Goal: Task Accomplishment & Management: Use online tool/utility

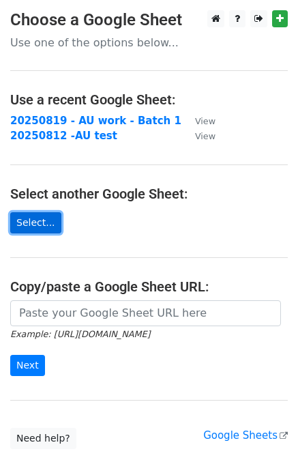
click at [32, 223] on link "Select..." at bounding box center [35, 222] width 51 height 21
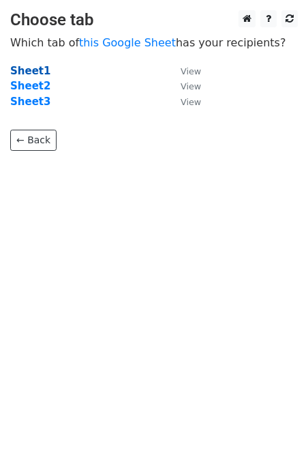
click at [23, 72] on strong "Sheet1" at bounding box center [30, 71] width 40 height 12
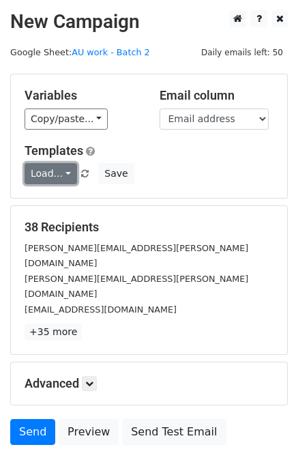
click at [65, 170] on link "Load..." at bounding box center [51, 173] width 53 height 21
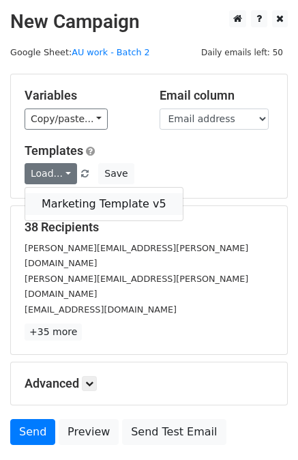
click at [77, 203] on link "Marketing Template v5" at bounding box center [104, 204] width 158 height 22
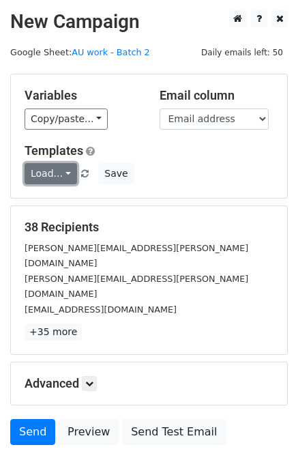
click at [64, 177] on link "Load..." at bounding box center [51, 173] width 53 height 21
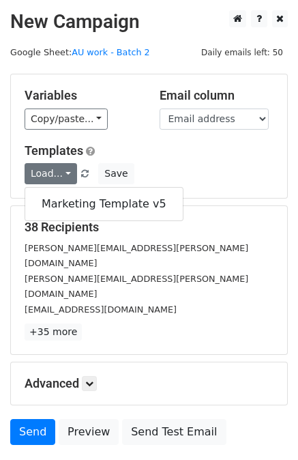
click at [238, 224] on h5 "38 Recipients" at bounding box center [149, 227] width 249 height 15
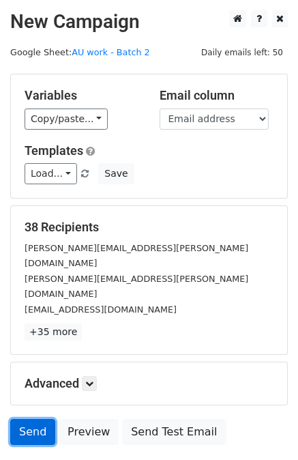
click at [33, 419] on link "Send" at bounding box center [32, 432] width 45 height 26
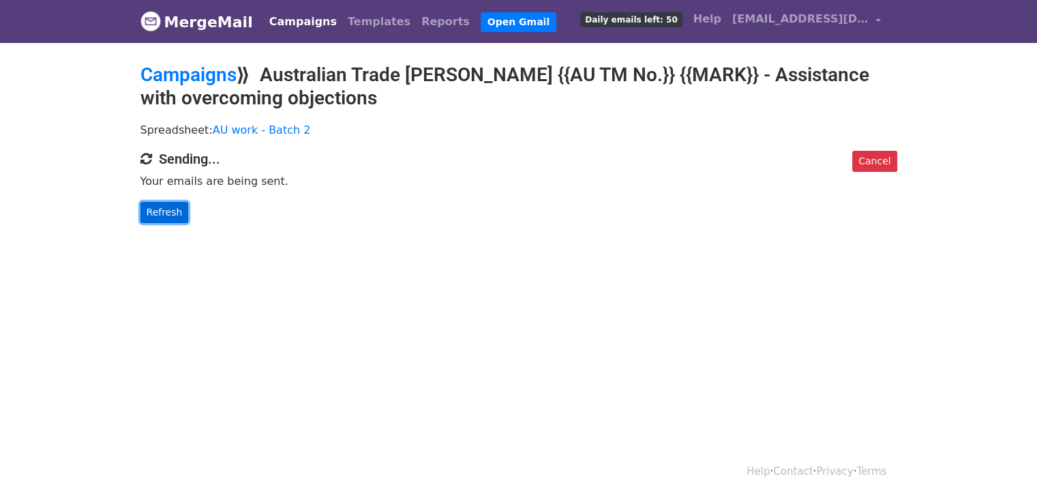
click at [164, 211] on link "Refresh" at bounding box center [164, 212] width 48 height 21
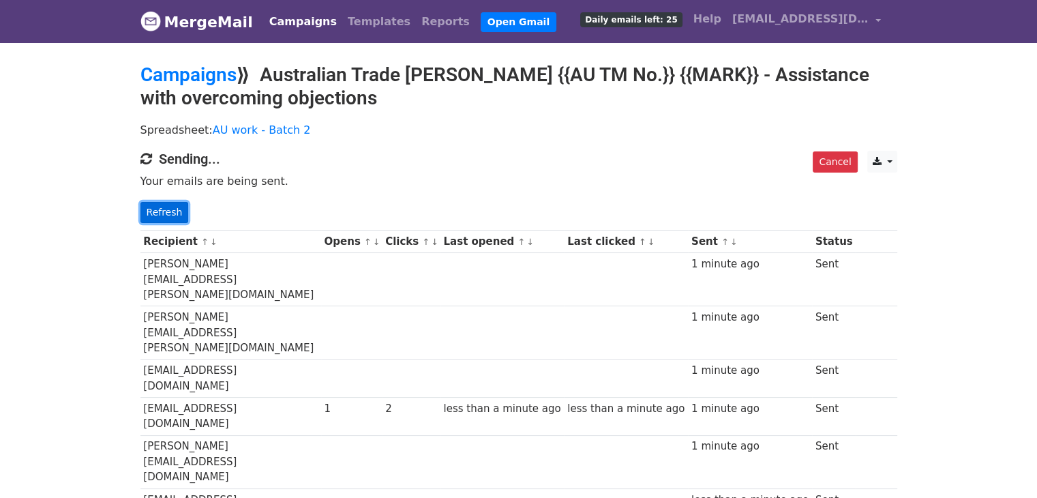
click at [170, 203] on link "Refresh" at bounding box center [164, 212] width 48 height 21
